Goal: Information Seeking & Learning: Learn about a topic

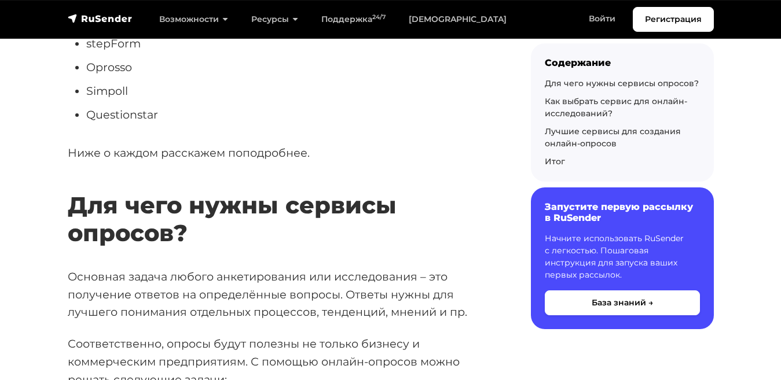
scroll to position [658, 0]
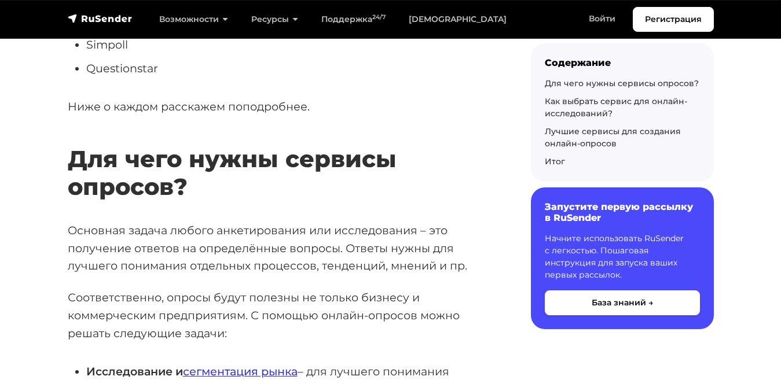
click at [211, 365] on link "сегментация рынка" at bounding box center [240, 372] width 115 height 14
